Goal: Find contact information: Find contact information

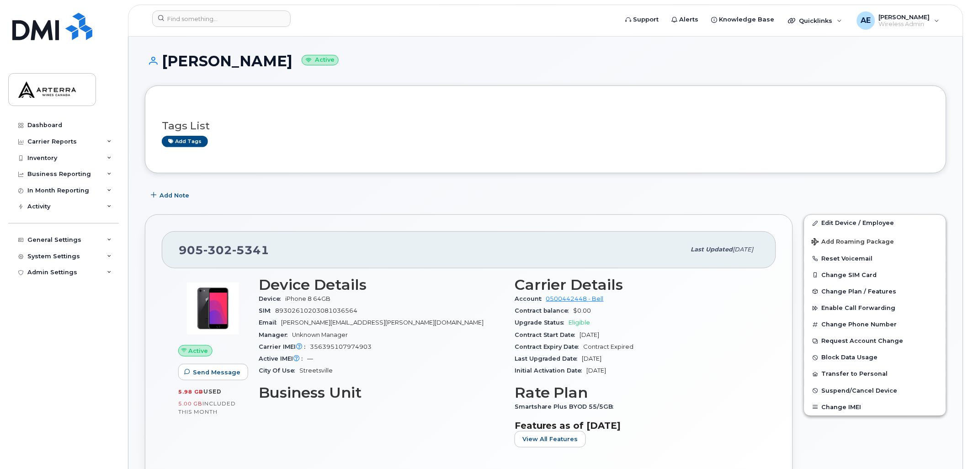
click at [513, 102] on div "Tags List Add tags" at bounding box center [546, 129] width 768 height 54
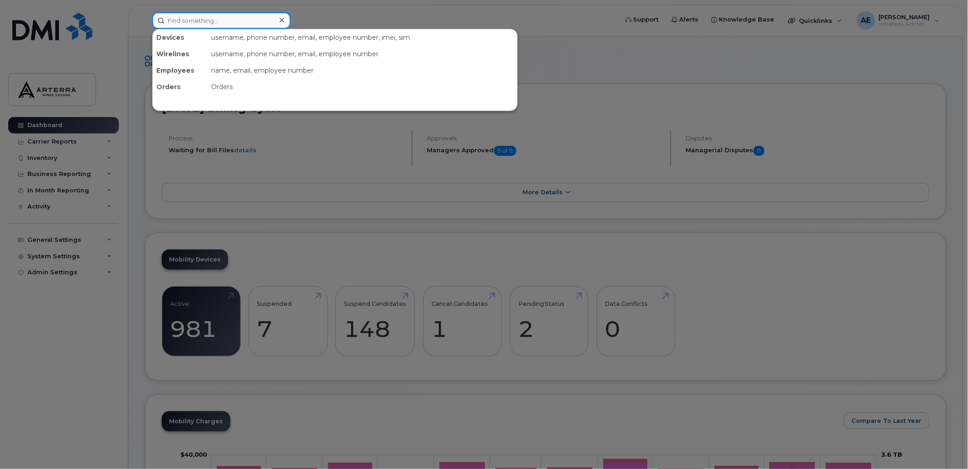
paste input "2504085135"
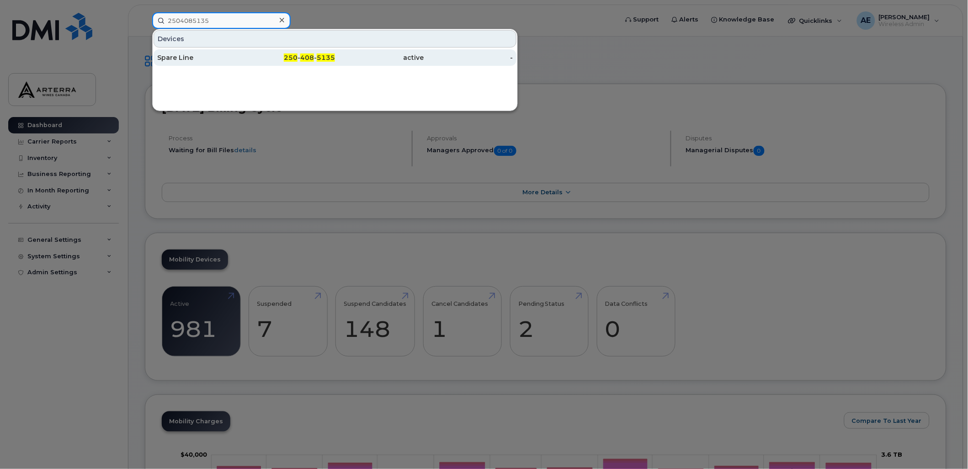
type input "2504085135"
click at [183, 58] on div "Spare Line" at bounding box center [201, 57] width 89 height 9
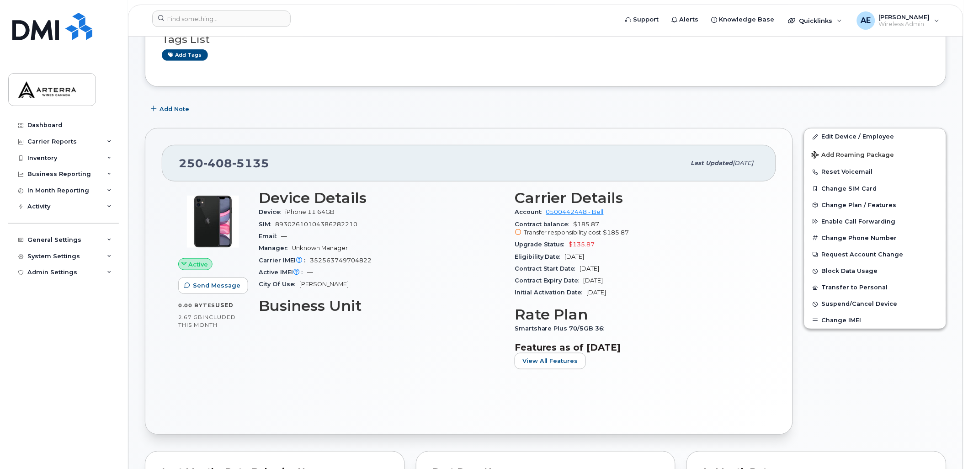
scroll to position [51, 0]
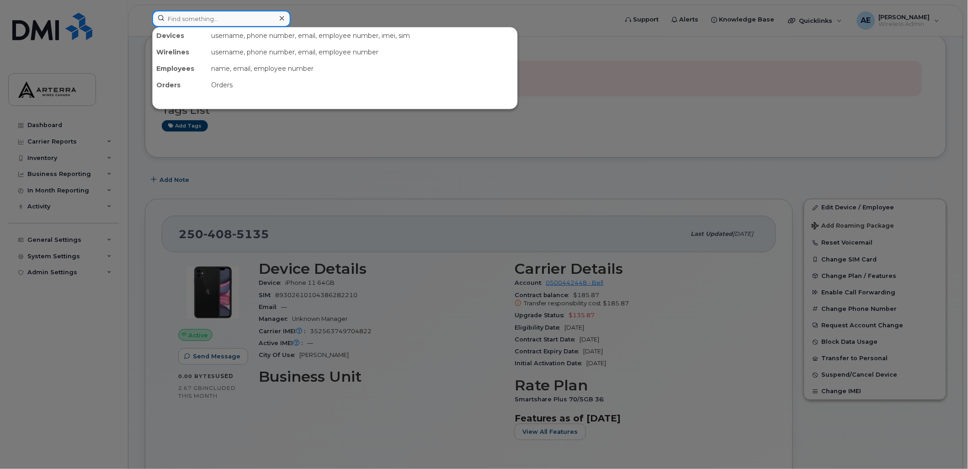
click at [220, 16] on input at bounding box center [221, 19] width 138 height 16
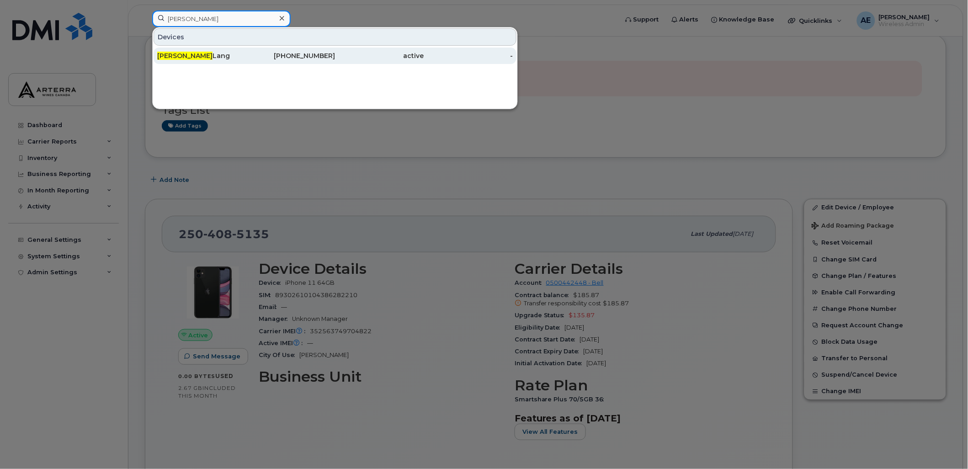
type input "[PERSON_NAME]"
drag, startPoint x: 191, startPoint y: 55, endPoint x: 185, endPoint y: 58, distance: 6.5
click at [191, 55] on div "Angela Lang" at bounding box center [201, 55] width 89 height 9
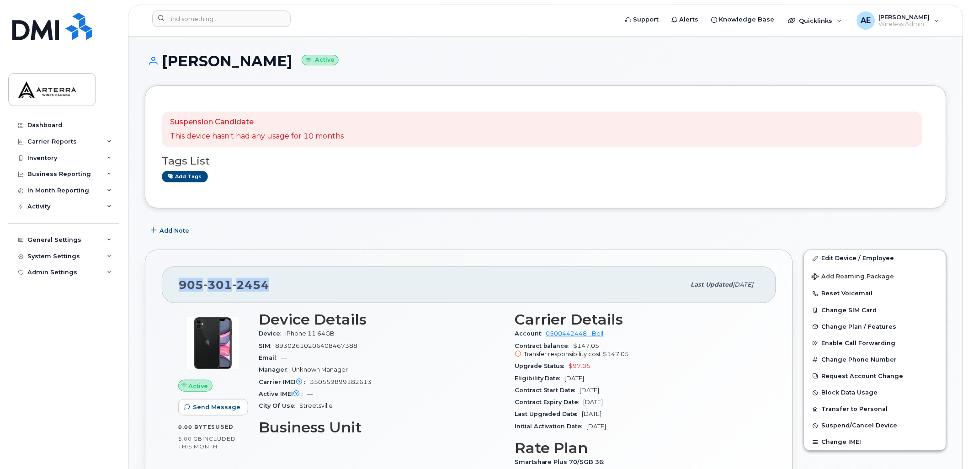
drag, startPoint x: 271, startPoint y: 281, endPoint x: 181, endPoint y: 279, distance: 90.5
click at [181, 279] on div "905 301 2454" at bounding box center [432, 284] width 507 height 19
drag, startPoint x: 181, startPoint y: 279, endPoint x: 210, endPoint y: 285, distance: 29.8
copy span "905 301 2454"
click at [633, 224] on div "Add Note" at bounding box center [546, 230] width 802 height 16
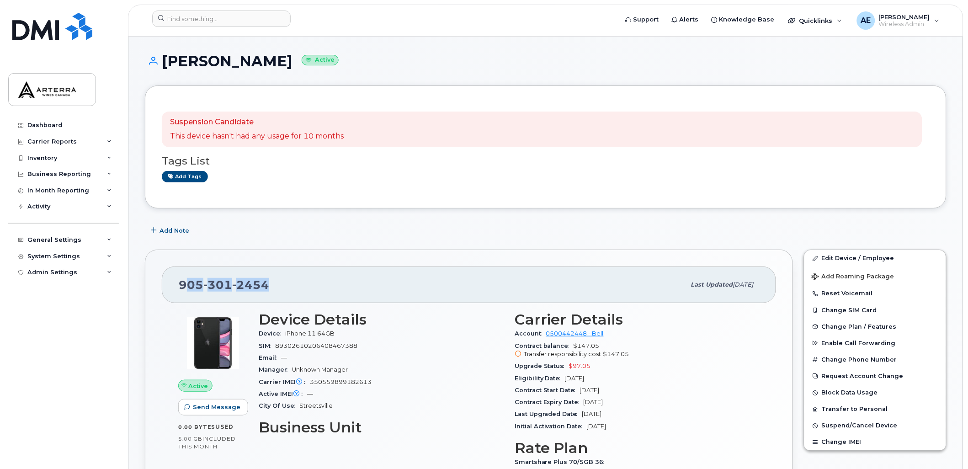
drag, startPoint x: 282, startPoint y: 287, endPoint x: 184, endPoint y: 290, distance: 98.7
click at [184, 290] on div "905 301 2454" at bounding box center [432, 284] width 507 height 19
drag, startPoint x: 184, startPoint y: 289, endPoint x: 269, endPoint y: 287, distance: 85.0
click at [269, 287] on div "905 301 2454" at bounding box center [432, 284] width 507 height 19
drag, startPoint x: 269, startPoint y: 287, endPoint x: 260, endPoint y: 285, distance: 9.2
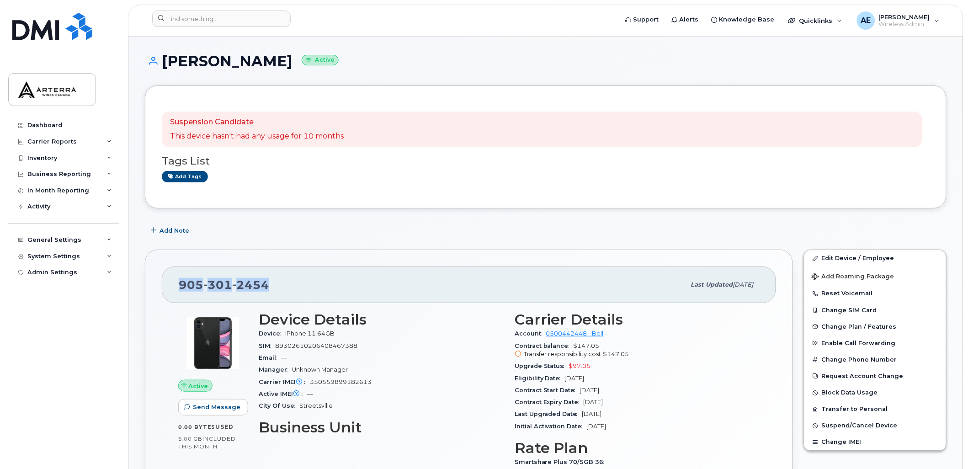
copy span "905 301 2454"
